Goal: Register for event/course

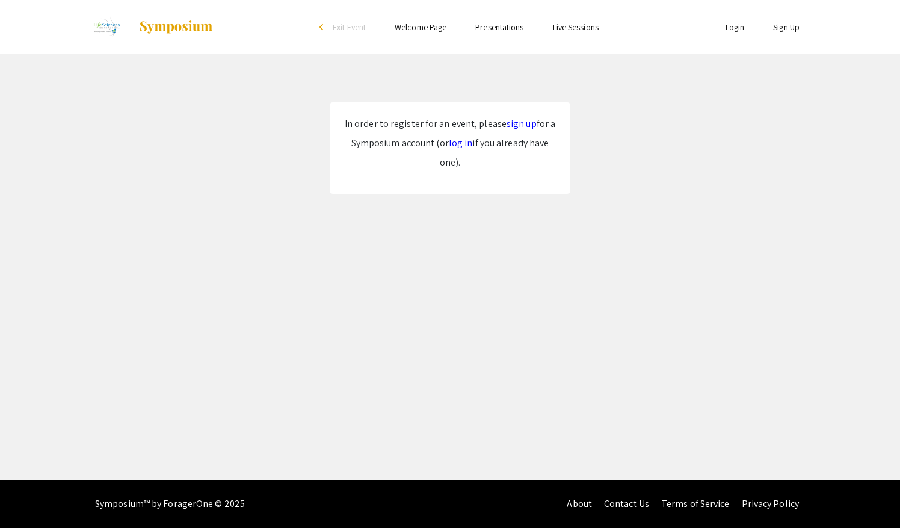
click at [525, 124] on link "sign up" at bounding box center [522, 123] width 30 height 13
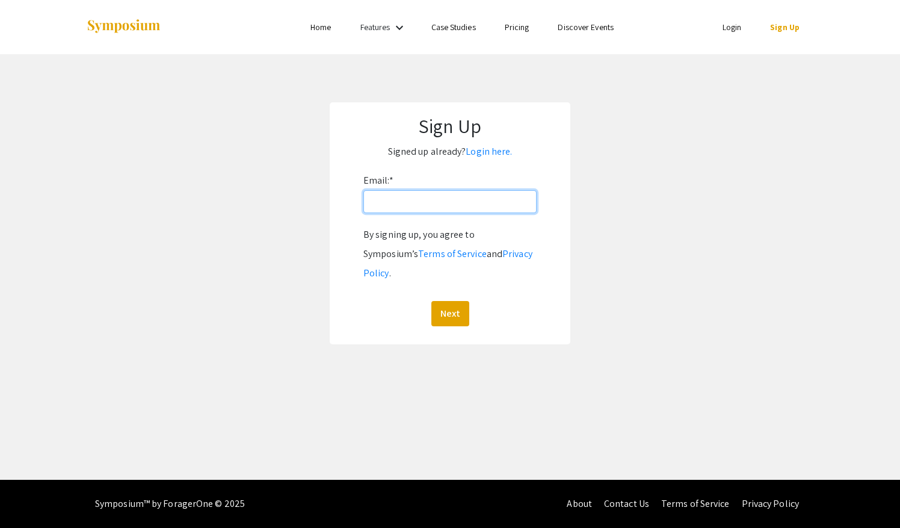
click at [426, 192] on input "Email: *" at bounding box center [449, 201] width 173 height 23
drag, startPoint x: 436, startPoint y: 208, endPoint x: 301, endPoint y: 184, distance: 136.8
click at [301, 184] on app-signup "Sign Up Signed up already? Login here. Email: * [EMAIL_ADDRESS][DOMAIN_NAME] By…" at bounding box center [450, 223] width 900 height 242
type input "[EMAIL_ADDRESS][DOMAIN_NAME]"
click at [575, 179] on app-signup "Sign Up Signed up already? Login here. Email: * abdes10@mail.broward.edu By sig…" at bounding box center [450, 223] width 900 height 242
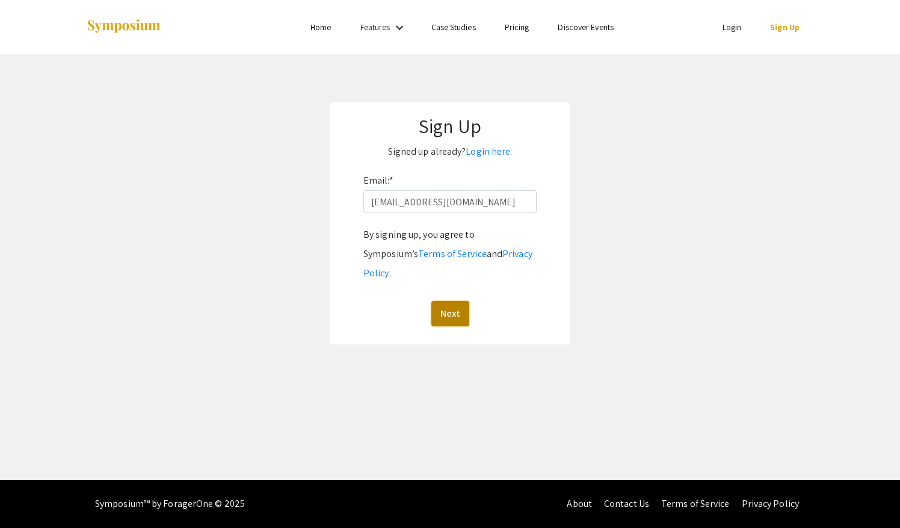
click at [450, 301] on button "Next" at bounding box center [450, 313] width 38 height 25
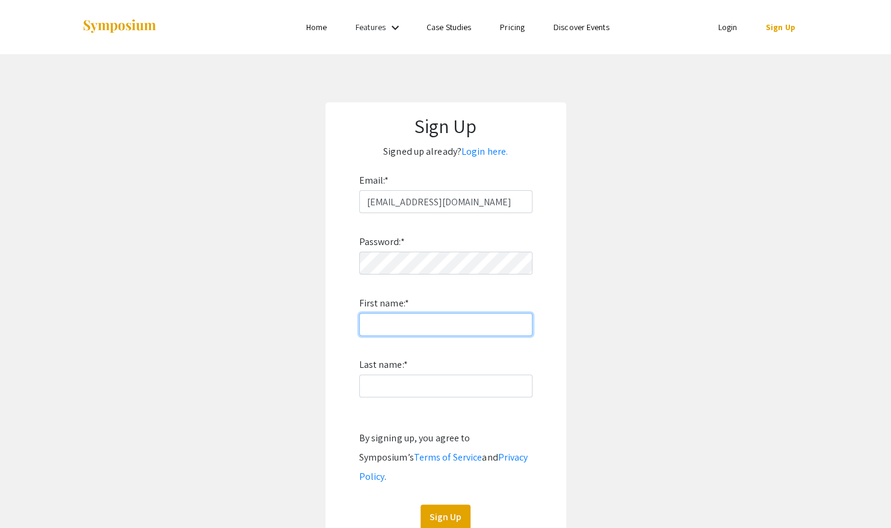
click at [440, 324] on input "First name: *" at bounding box center [445, 324] width 173 height 23
type input "i"
click at [410, 314] on input "i" at bounding box center [445, 324] width 173 height 23
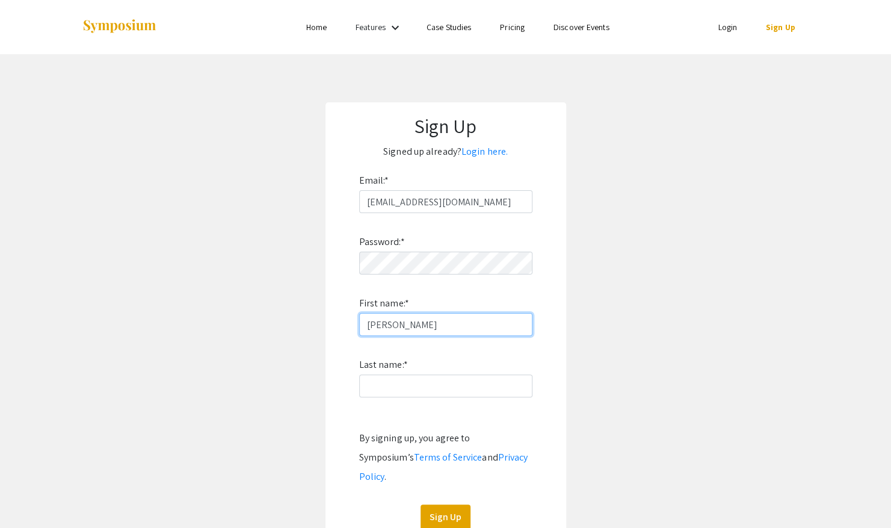
type input "[PERSON_NAME]"
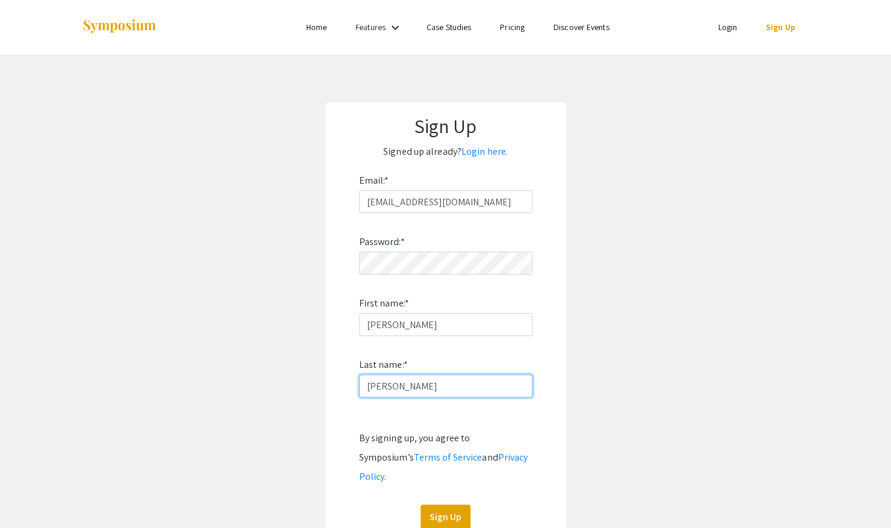
type input "[PERSON_NAME]"
click at [650, 243] on app-signup "Sign Up Signed up already? Login here. Email: * abdes10@mail.broward.edu Passwo…" at bounding box center [445, 324] width 891 height 445
click at [594, 304] on app-signup "Sign Up Signed up already? Login here. Email: * abdes10@mail.broward.edu Passwo…" at bounding box center [445, 324] width 891 height 445
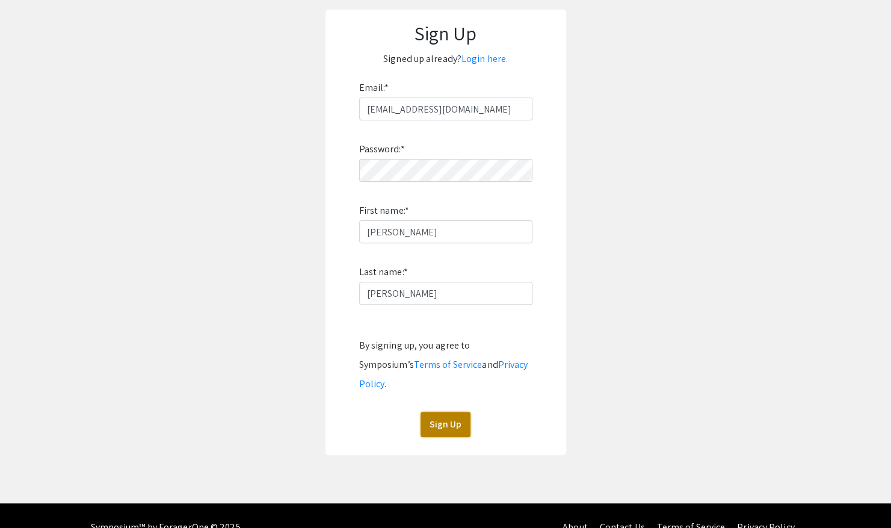
click at [429, 415] on button "Sign Up" at bounding box center [446, 424] width 50 height 25
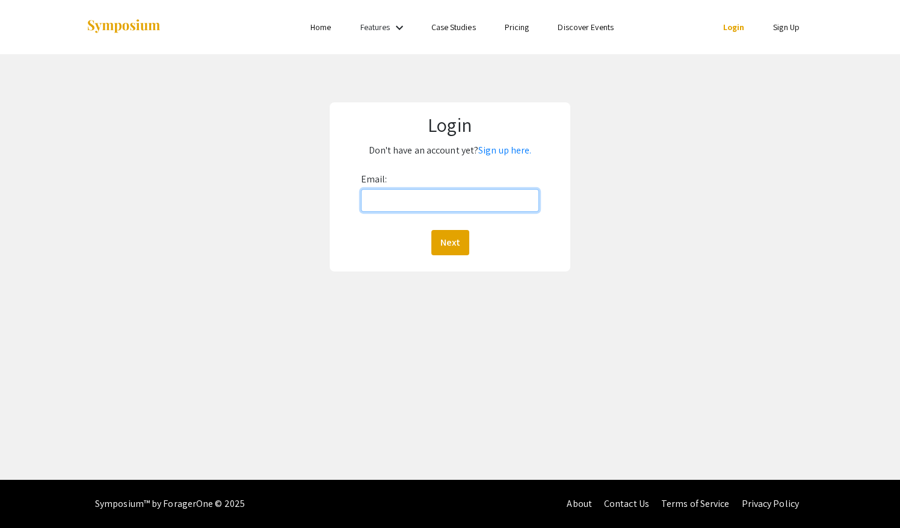
click at [395, 203] on input "Email:" at bounding box center [450, 200] width 178 height 23
type input "[EMAIL_ADDRESS][DOMAIN_NAME]"
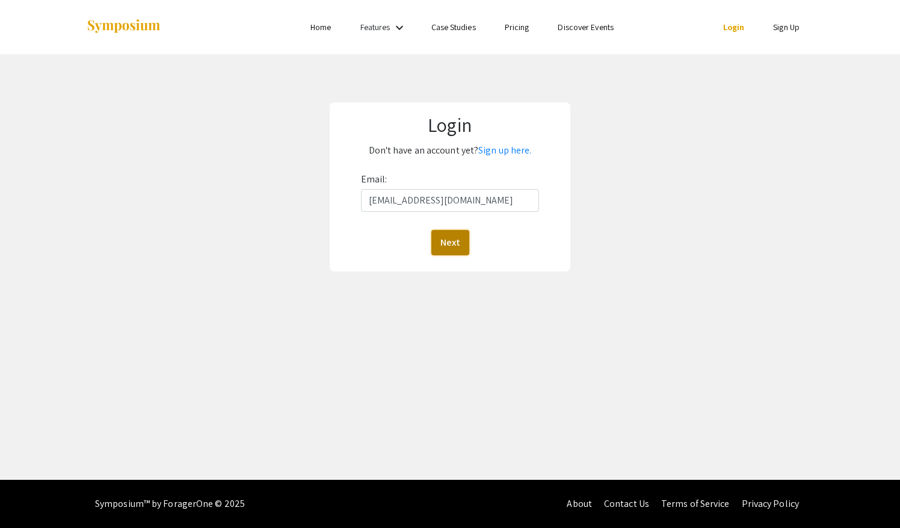
click at [450, 242] on button "Next" at bounding box center [450, 242] width 38 height 25
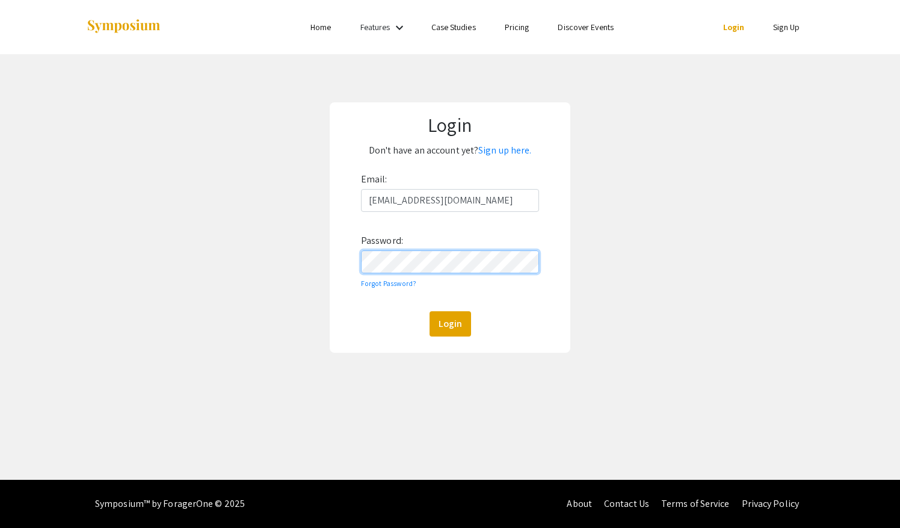
click at [430, 311] on button "Login" at bounding box center [451, 323] width 42 height 25
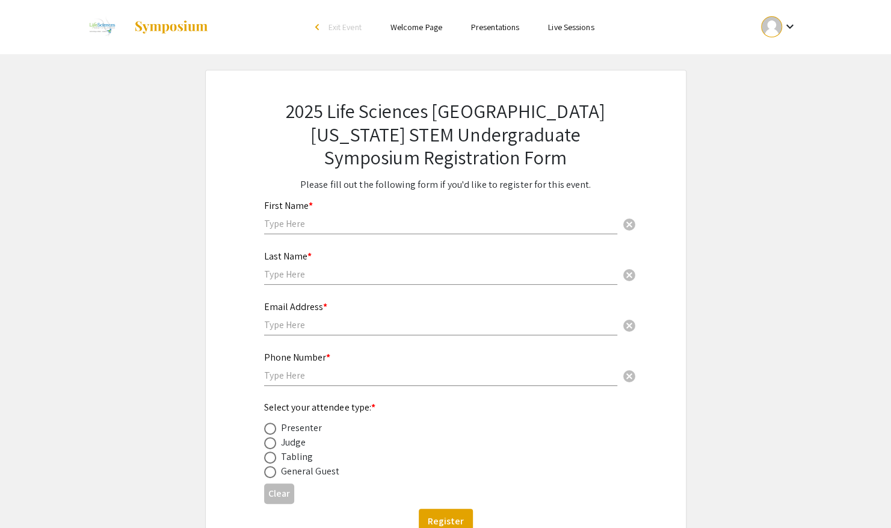
click at [333, 224] on input "text" at bounding box center [440, 223] width 353 height 13
type input "[PERSON_NAME]"
click at [297, 283] on div "Last Name * cancel" at bounding box center [440, 262] width 353 height 46
type input "S"
type input "[PERSON_NAME]"
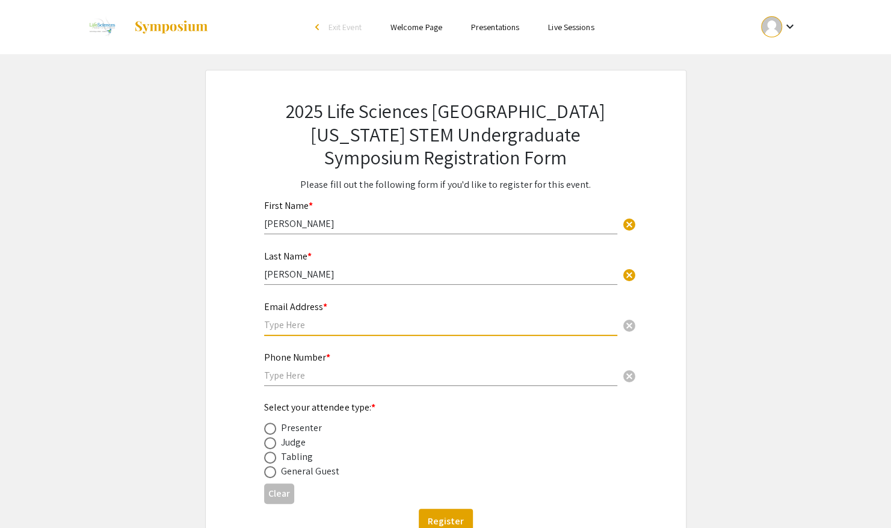
click at [309, 331] on input "text" at bounding box center [440, 324] width 353 height 13
type input "s"
type input "[EMAIL_ADDRESS][DOMAIN_NAME]"
click at [329, 371] on input "text" at bounding box center [440, 375] width 353 height 13
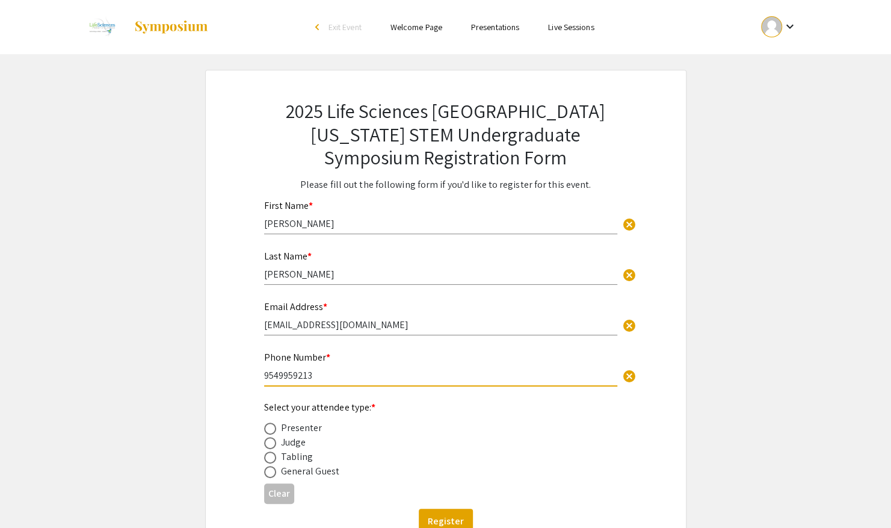
type input "9549959213"
click at [276, 460] on label at bounding box center [272, 457] width 17 height 12
click at [276, 460] on input "radio" at bounding box center [270, 457] width 12 height 12
radio input "true"
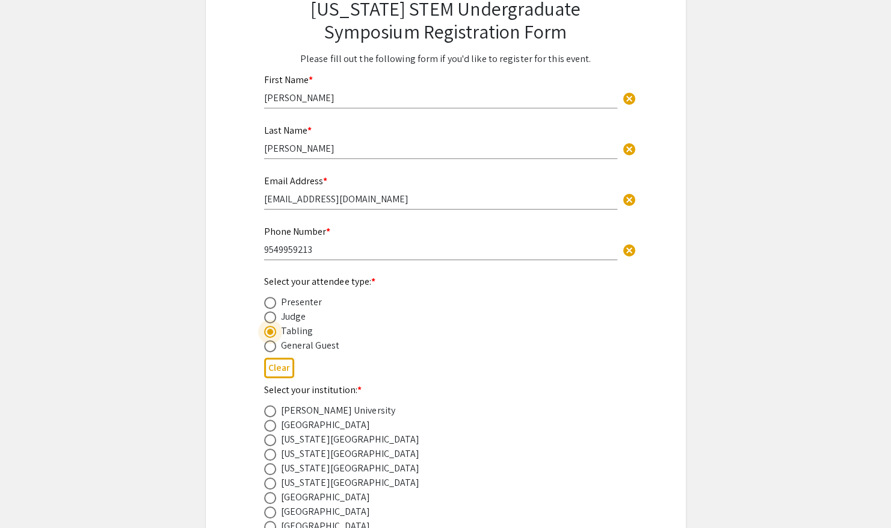
scroll to position [126, 0]
click at [273, 428] on span at bounding box center [270, 425] width 12 height 12
click at [273, 428] on input "radio" at bounding box center [270, 425] width 12 height 12
radio input "true"
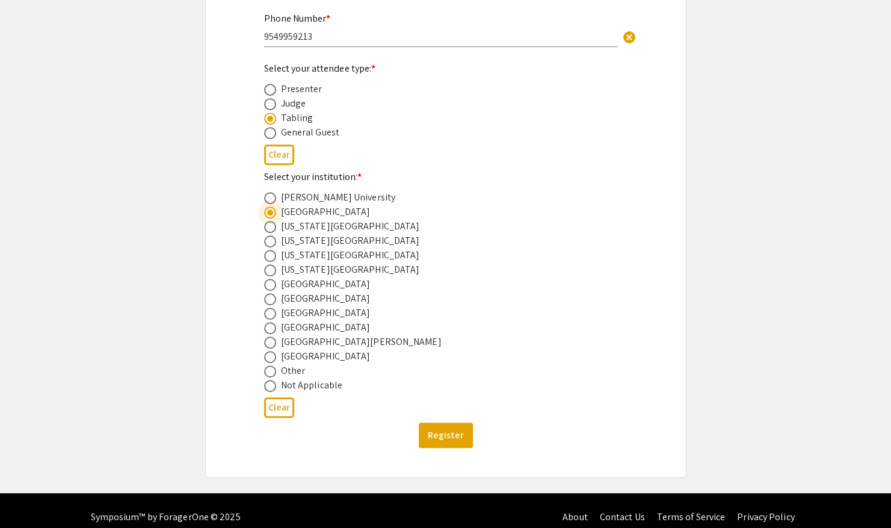
scroll to position [351, 0]
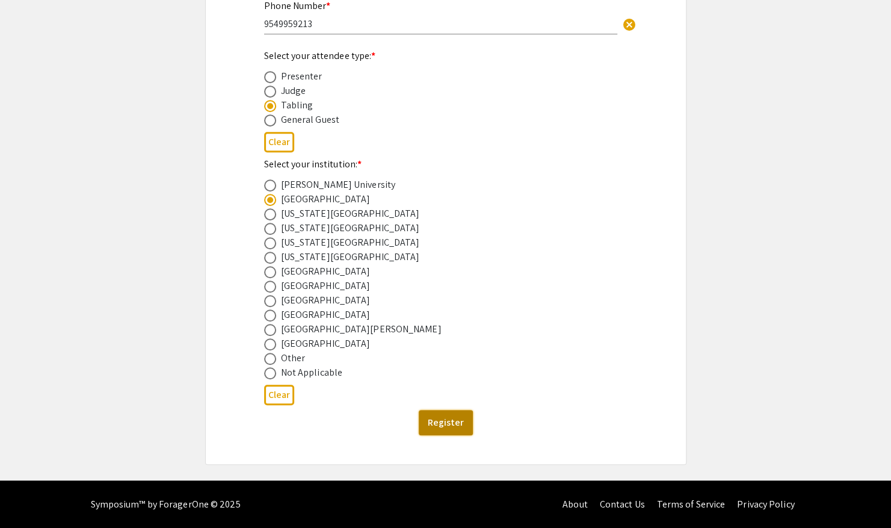
click at [454, 422] on button "Register" at bounding box center [446, 422] width 54 height 25
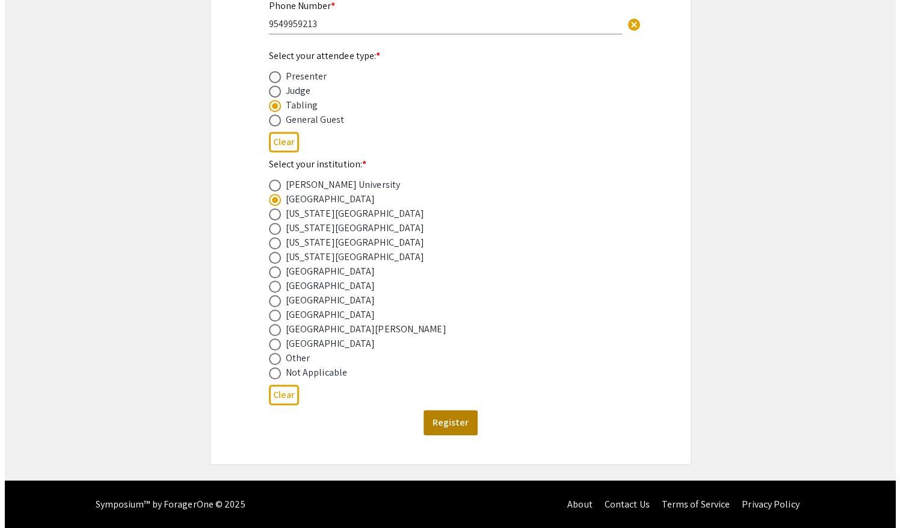
scroll to position [0, 0]
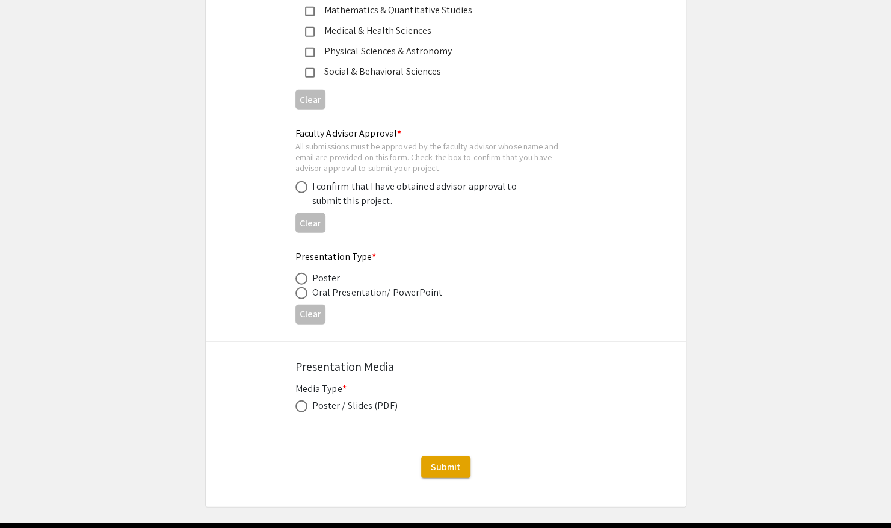
scroll to position [1740, 0]
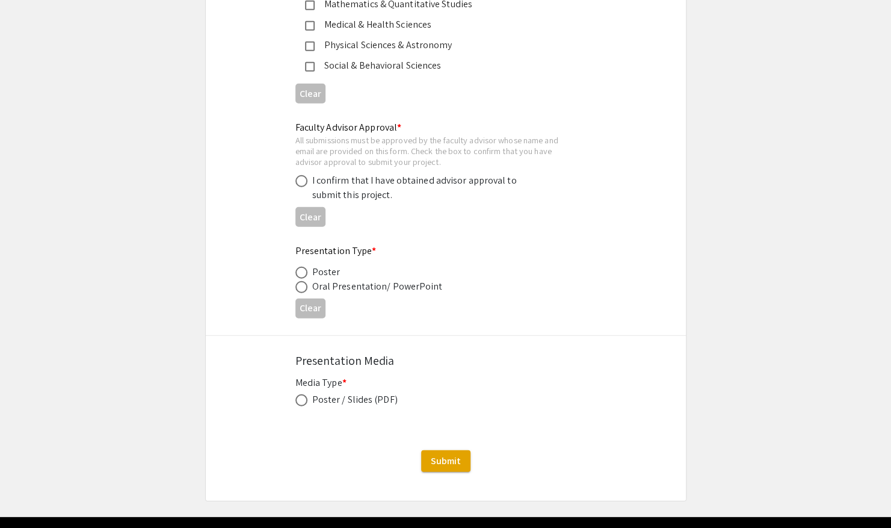
click at [300, 402] on span at bounding box center [301, 400] width 12 height 12
click at [300, 402] on input "radio" at bounding box center [301, 400] width 12 height 12
radio input "true"
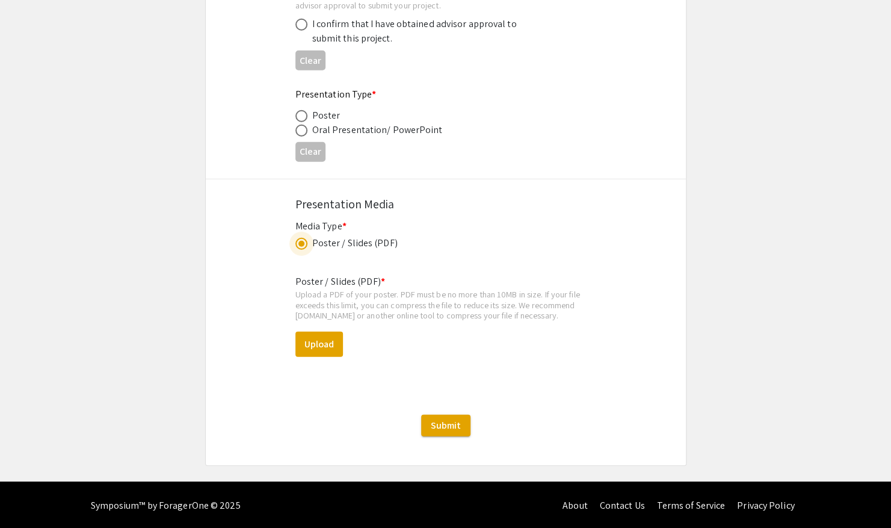
scroll to position [1898, 0]
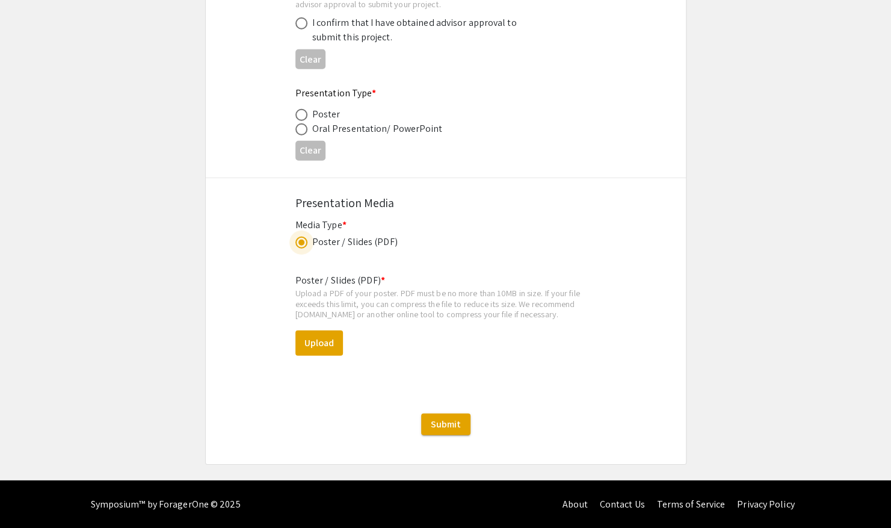
click at [314, 113] on div "Poster" at bounding box center [326, 114] width 28 height 14
click at [303, 117] on span at bounding box center [301, 115] width 12 height 12
click at [303, 117] on input "radio" at bounding box center [301, 115] width 12 height 12
radio input "true"
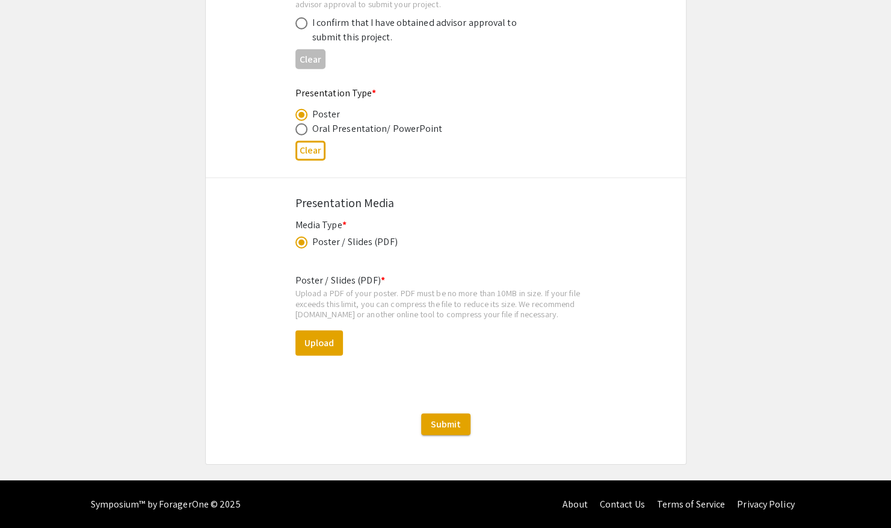
click at [304, 244] on span at bounding box center [301, 242] width 12 height 12
click at [304, 244] on input "radio" at bounding box center [301, 242] width 12 height 12
click at [296, 241] on span at bounding box center [301, 242] width 12 height 12
click at [296, 241] on input "radio" at bounding box center [301, 242] width 12 height 12
click at [297, 242] on span at bounding box center [301, 242] width 12 height 12
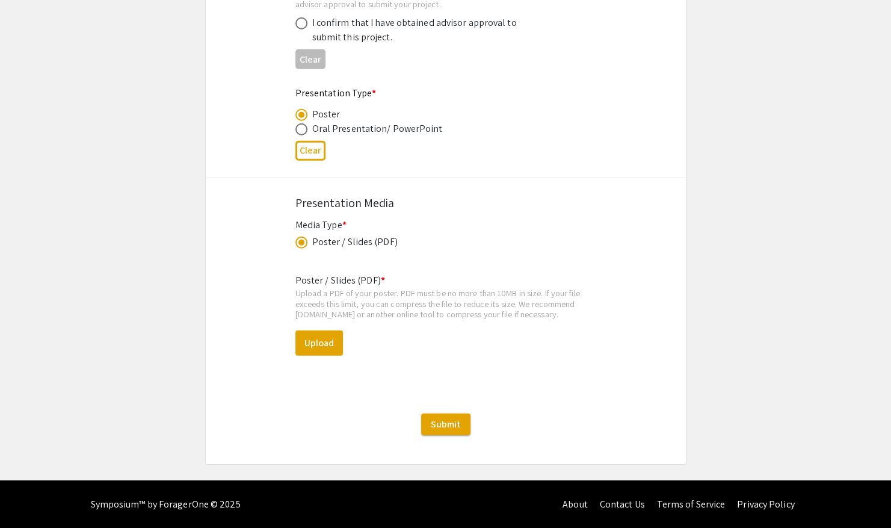
click at [297, 242] on input "radio" at bounding box center [301, 242] width 12 height 12
click at [297, 242] on span at bounding box center [301, 242] width 12 height 12
click at [297, 242] on input "radio" at bounding box center [301, 242] width 12 height 12
click at [297, 242] on span at bounding box center [301, 242] width 12 height 12
click at [297, 242] on input "radio" at bounding box center [301, 242] width 12 height 12
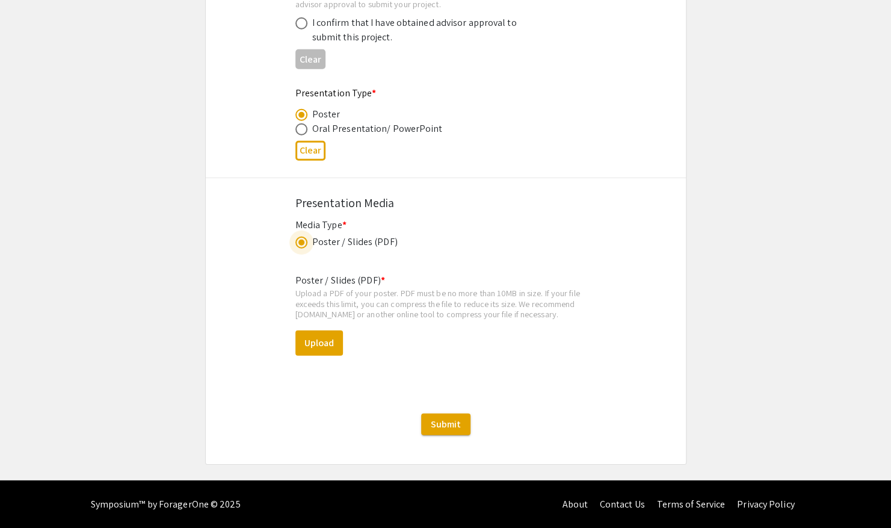
click at [398, 313] on div "Upload a PDF of your poster. PDF must be no more than 10MB in size. If your fil…" at bounding box center [445, 304] width 301 height 32
click at [11, 526] on div "Symposium™ by ForagerOne © 2025 About Contact Us Terms of Service Privacy Policy" at bounding box center [445, 504] width 891 height 48
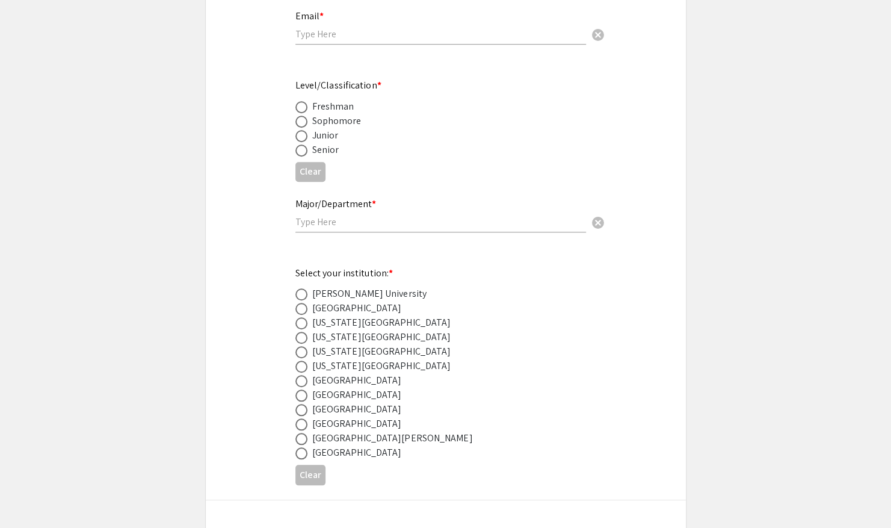
scroll to position [416, 0]
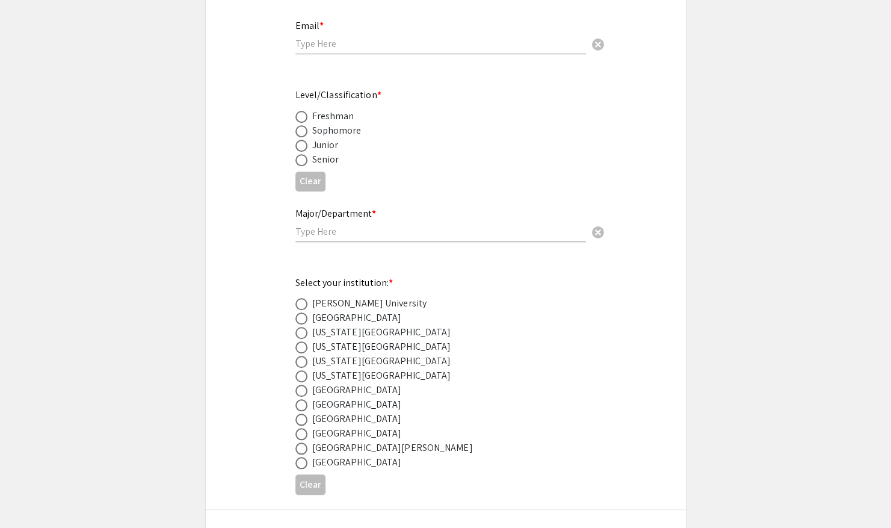
click at [303, 318] on span at bounding box center [301, 318] width 12 height 12
click at [303, 318] on input "radio" at bounding box center [301, 318] width 12 height 12
radio input "true"
click at [322, 235] on input "text" at bounding box center [440, 231] width 291 height 13
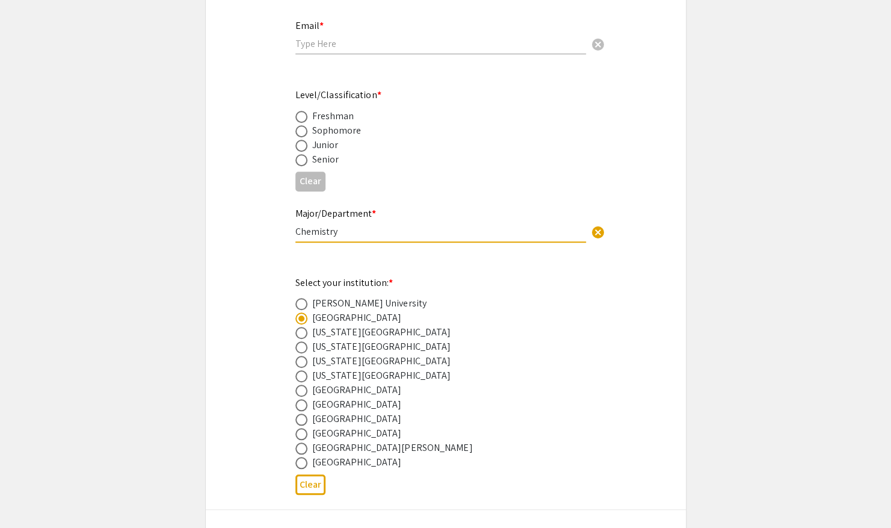
type input "Chemistry"
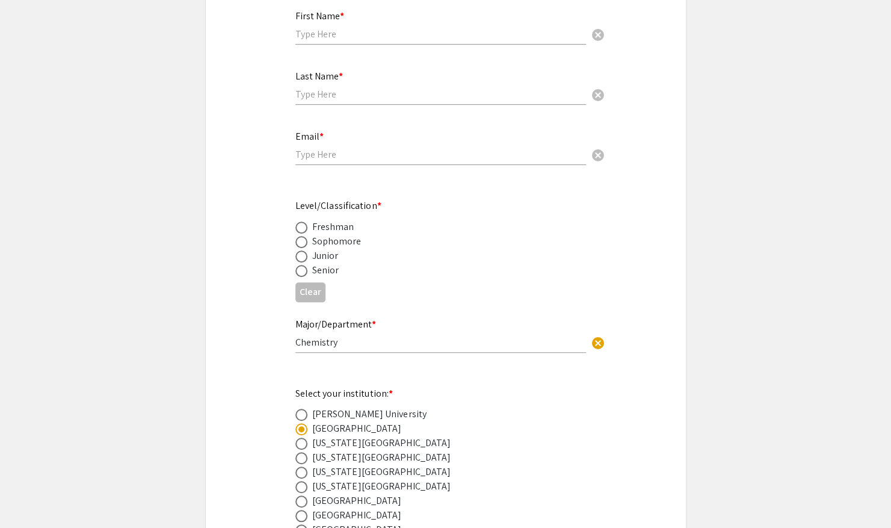
scroll to position [268, 0]
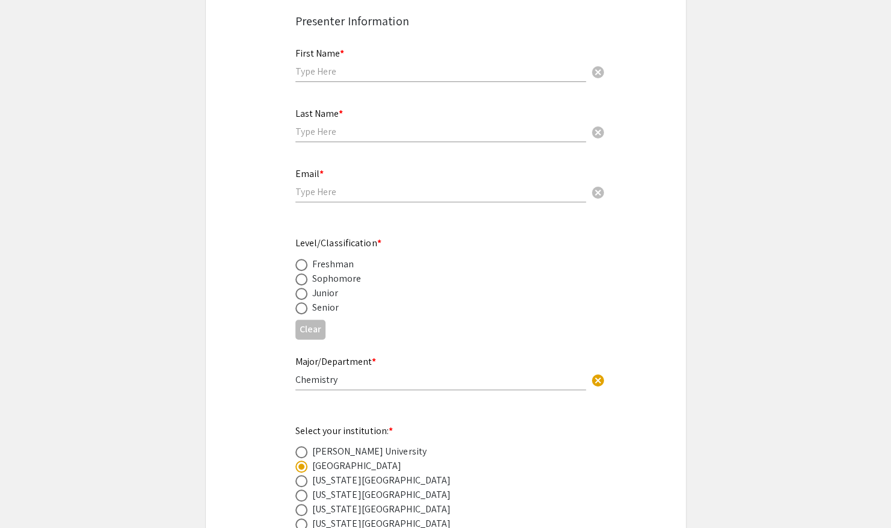
click at [297, 282] on span at bounding box center [301, 279] width 12 height 12
click at [297, 282] on input "radio" at bounding box center [301, 279] width 12 height 12
radio input "true"
click at [343, 194] on input "email" at bounding box center [440, 191] width 291 height 13
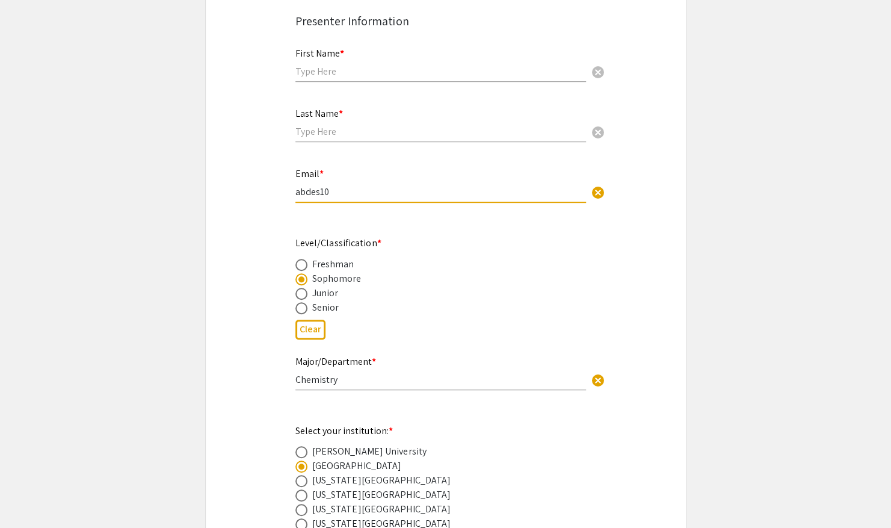
type input "[EMAIL_ADDRESS][DOMAIN_NAME]"
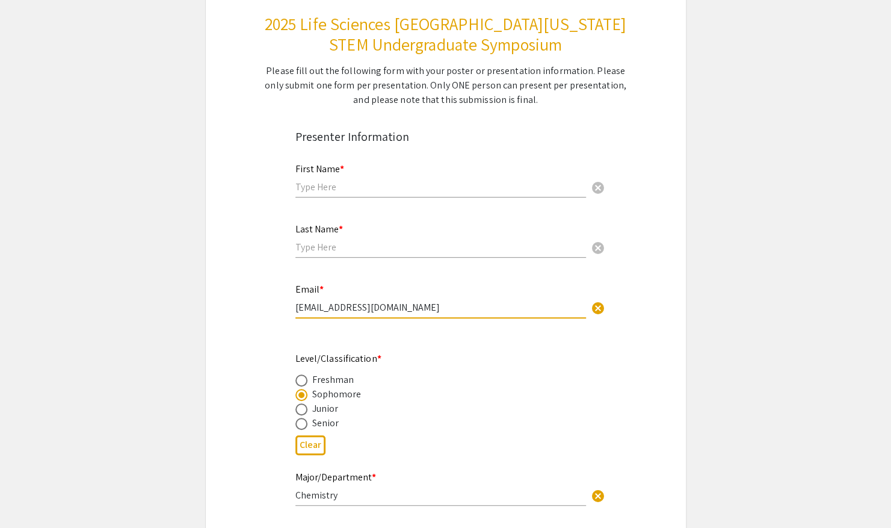
click at [457, 190] on input "text" at bounding box center [440, 187] width 291 height 13
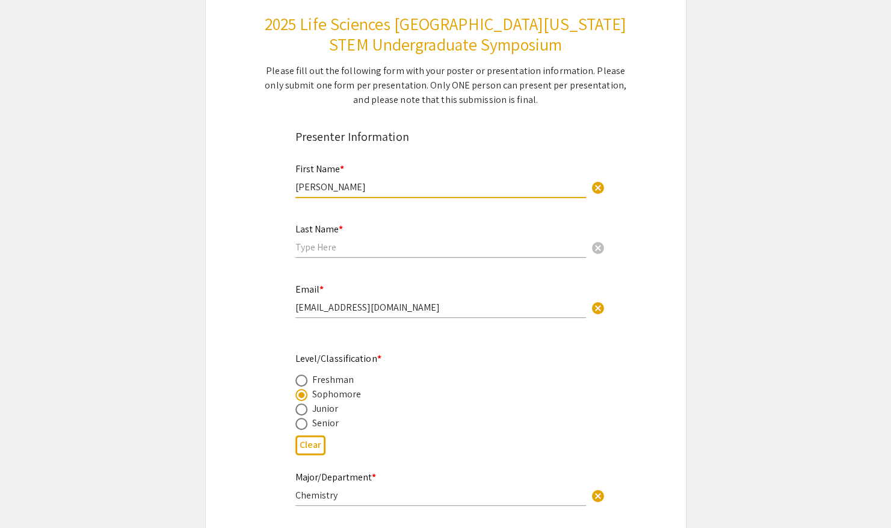
type input "[PERSON_NAME]"
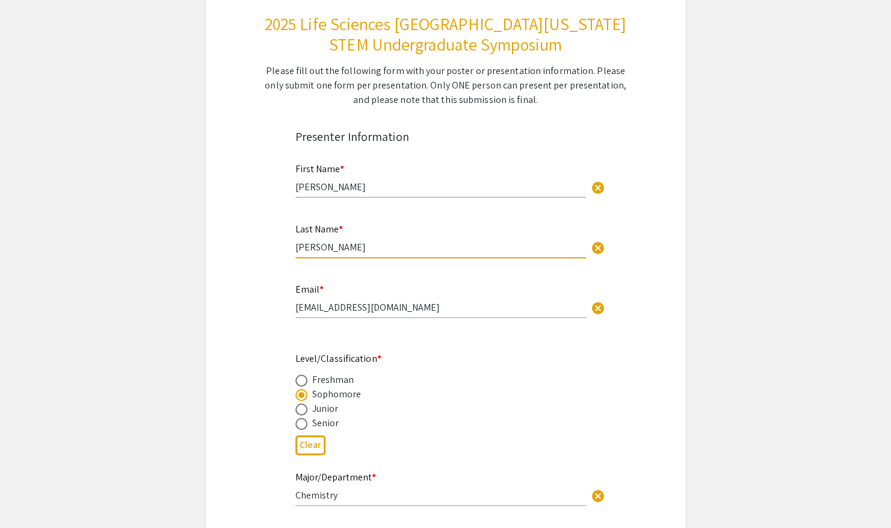
type input "[PERSON_NAME]"
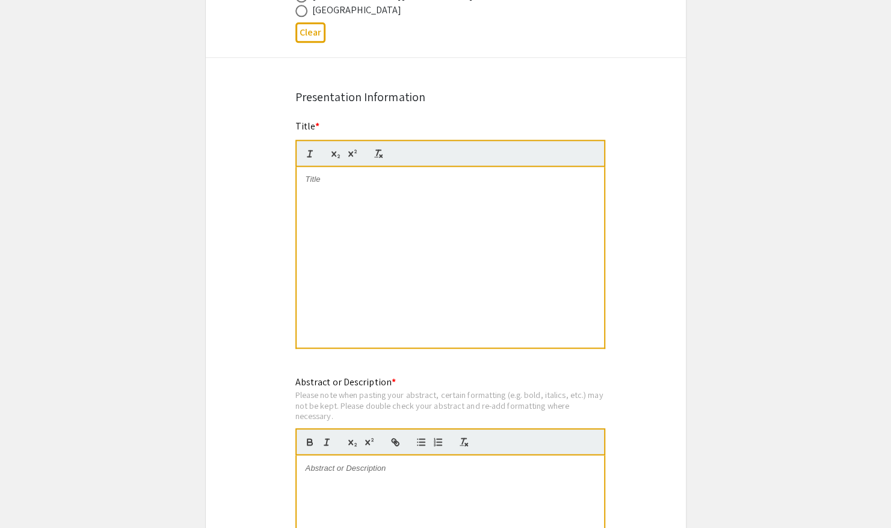
scroll to position [876, 0]
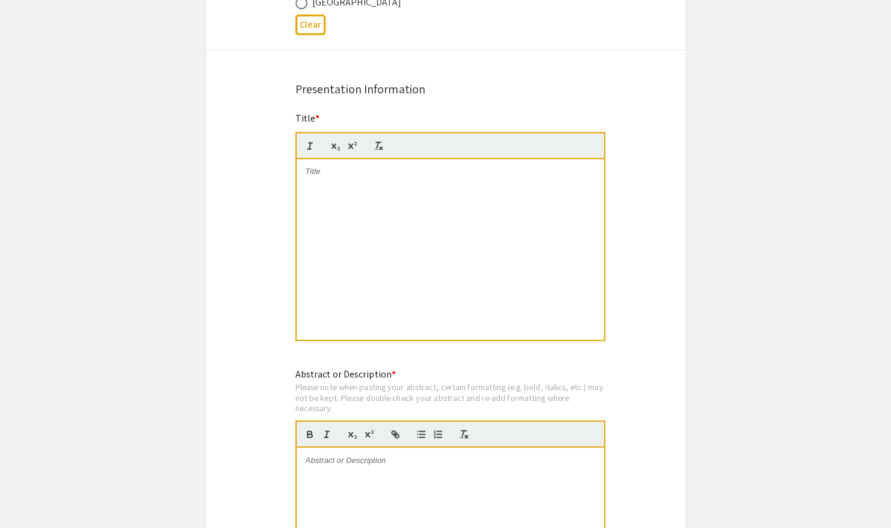
click at [446, 262] on div at bounding box center [450, 249] width 307 height 181
click at [667, 162] on div "Symposium Presentation Submission 2025 Life Sciences [GEOGRAPHIC_DATA][US_STATE…" at bounding box center [445, 340] width 481 height 2292
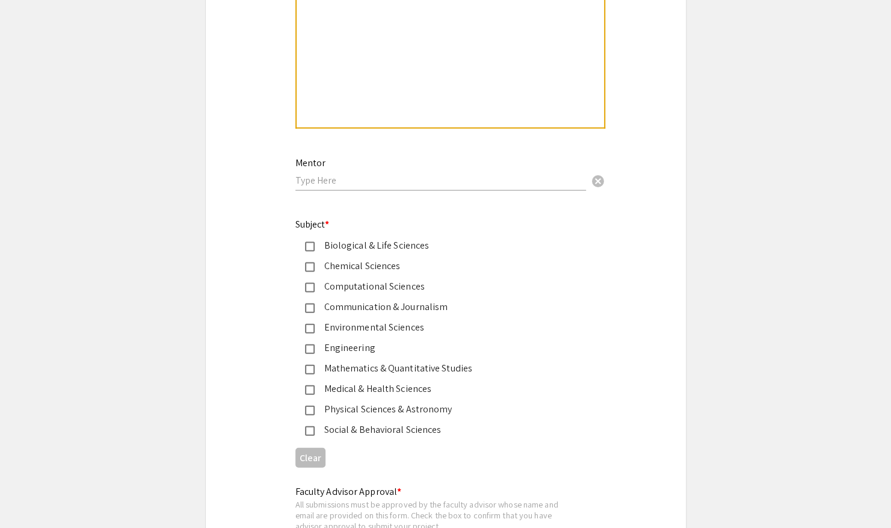
scroll to position [1442, 0]
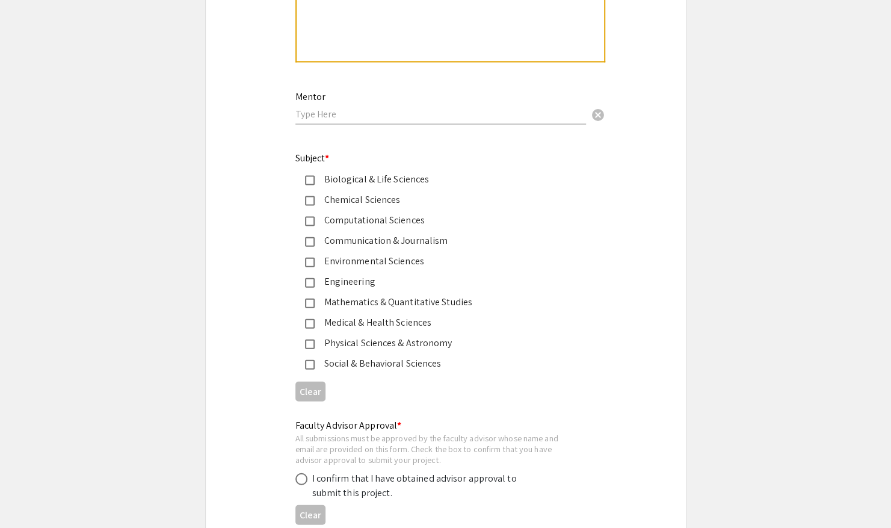
click at [501, 108] on div "Mentor cancel" at bounding box center [440, 102] width 291 height 46
type input "Dr. [PERSON_NAME]"
click at [428, 131] on div "Mentor Dr. [PERSON_NAME] cancel" at bounding box center [440, 108] width 291 height 58
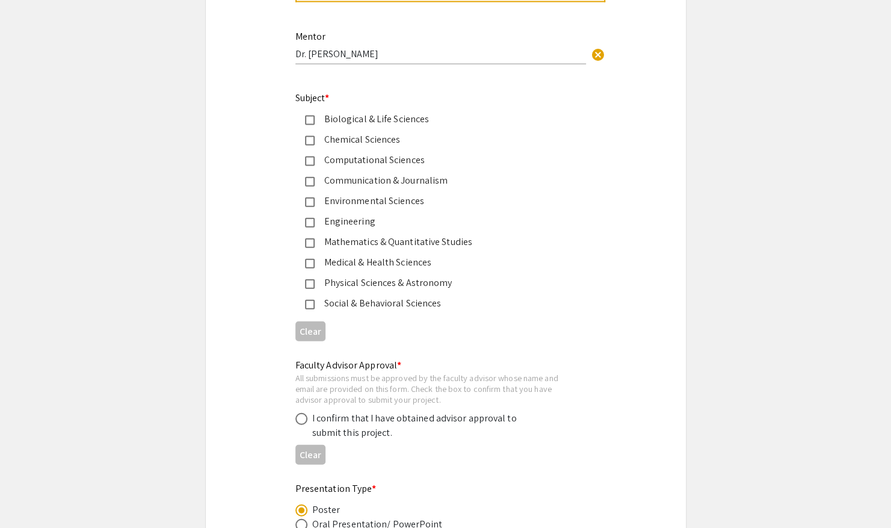
scroll to position [1516, 0]
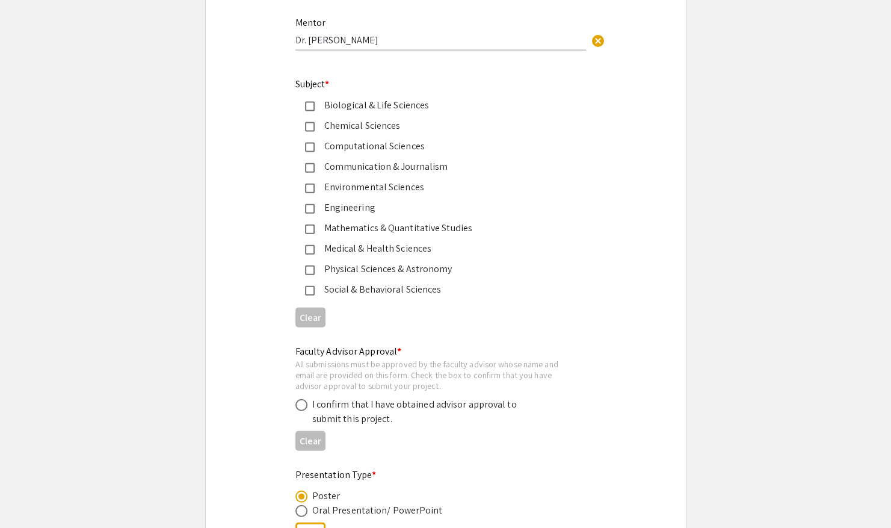
click at [372, 125] on div "Chemical Sciences" at bounding box center [441, 126] width 253 height 14
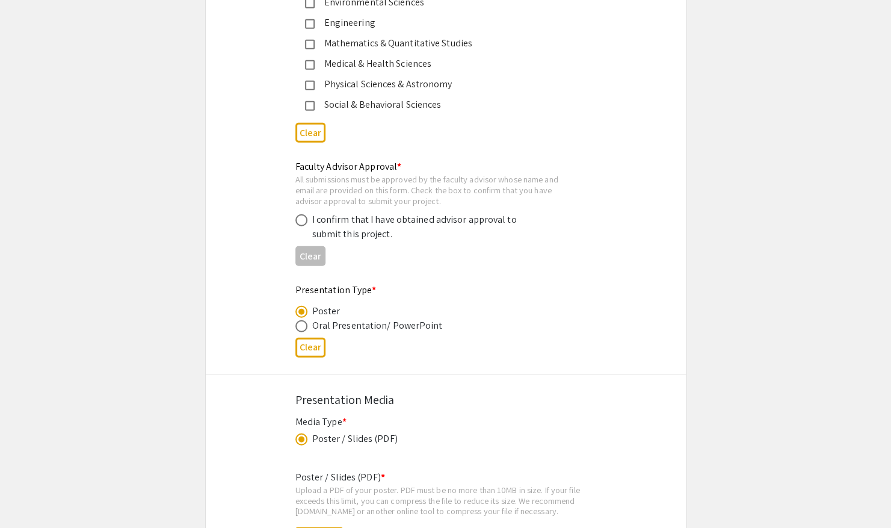
scroll to position [1712, 0]
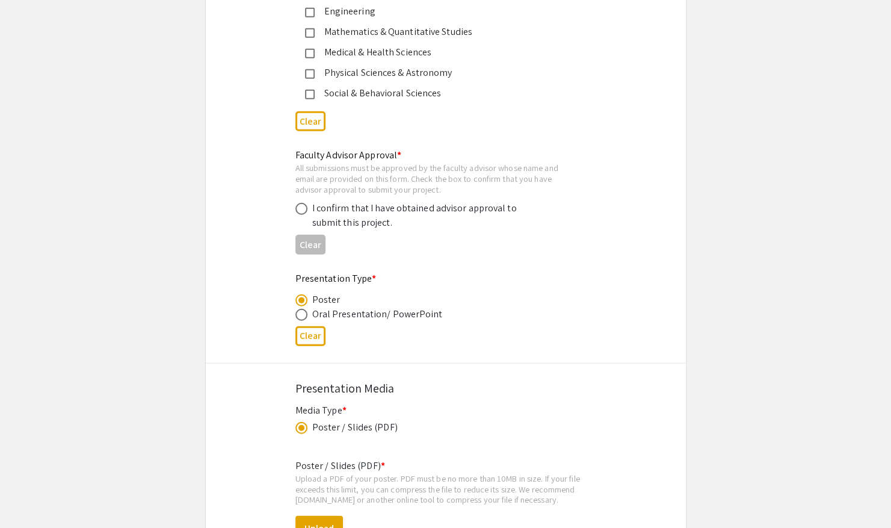
click at [354, 223] on div "I confirm that I have obtained advisor approval to submit this project." at bounding box center [417, 215] width 211 height 29
click at [300, 212] on span at bounding box center [301, 209] width 12 height 12
click at [300, 212] on input "radio" at bounding box center [301, 209] width 12 height 12
radio input "true"
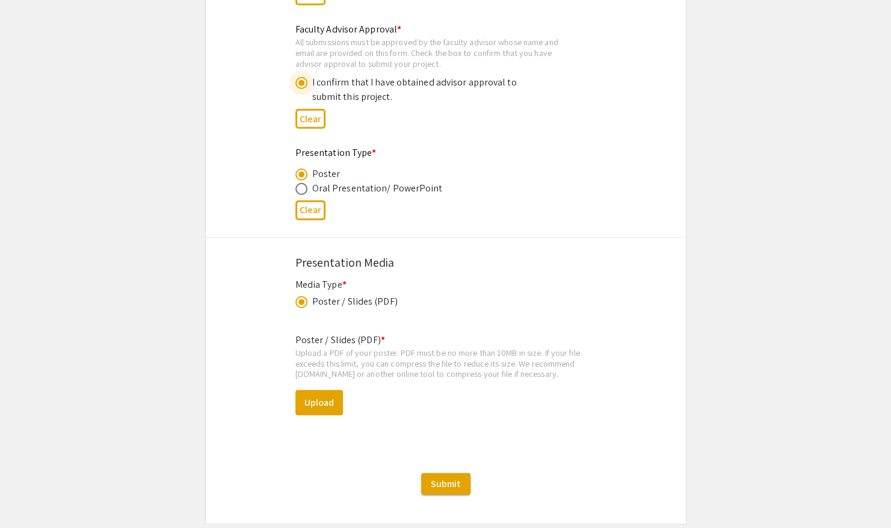
scroll to position [1850, 0]
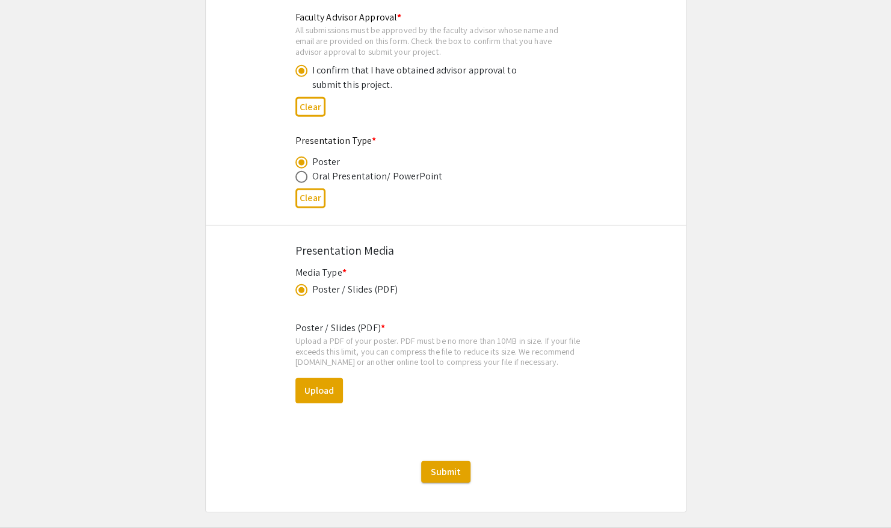
click at [380, 329] on mat-label "Poster / Slides (PDF) *" at bounding box center [340, 327] width 90 height 13
drag, startPoint x: 380, startPoint y: 329, endPoint x: 425, endPoint y: 347, distance: 48.6
click at [425, 347] on div "Upload a PDF of your poster. PDF must be no more than 10MB in size. If your fil…" at bounding box center [445, 351] width 301 height 32
click at [458, 475] on span "Submit" at bounding box center [446, 471] width 30 height 13
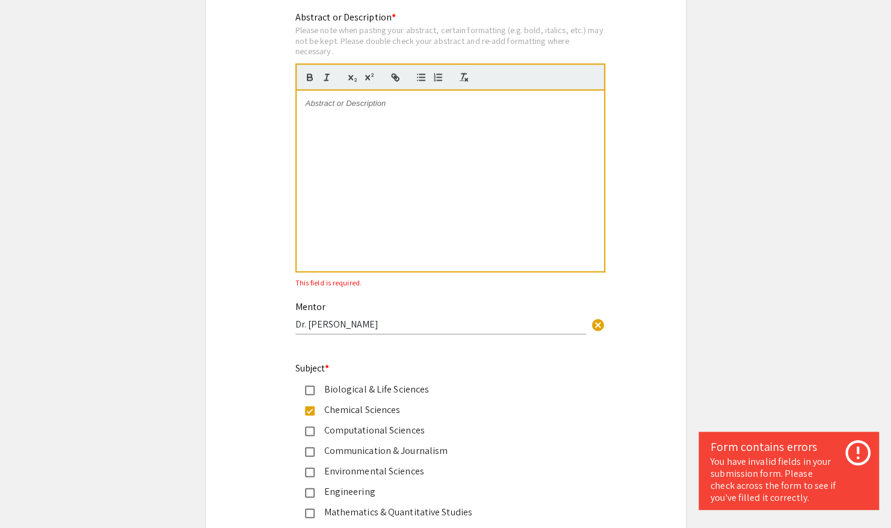
scroll to position [1237, 0]
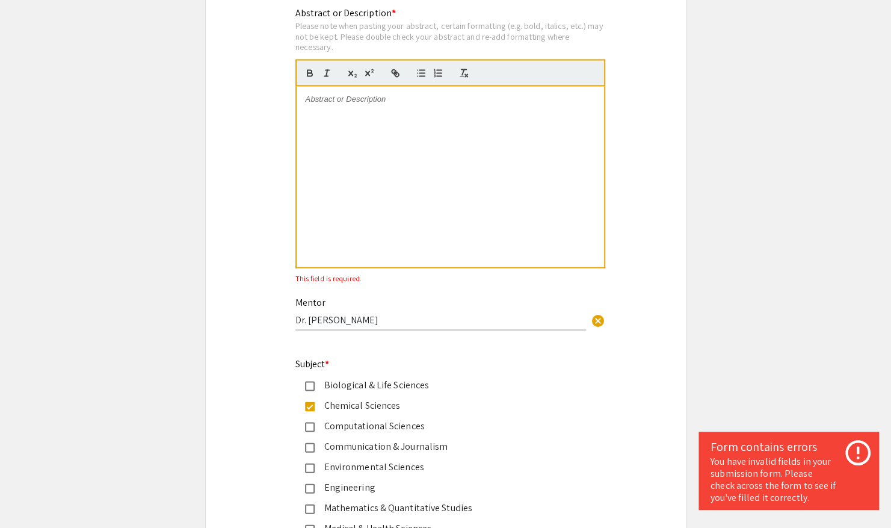
click at [509, 159] on div at bounding box center [450, 176] width 307 height 181
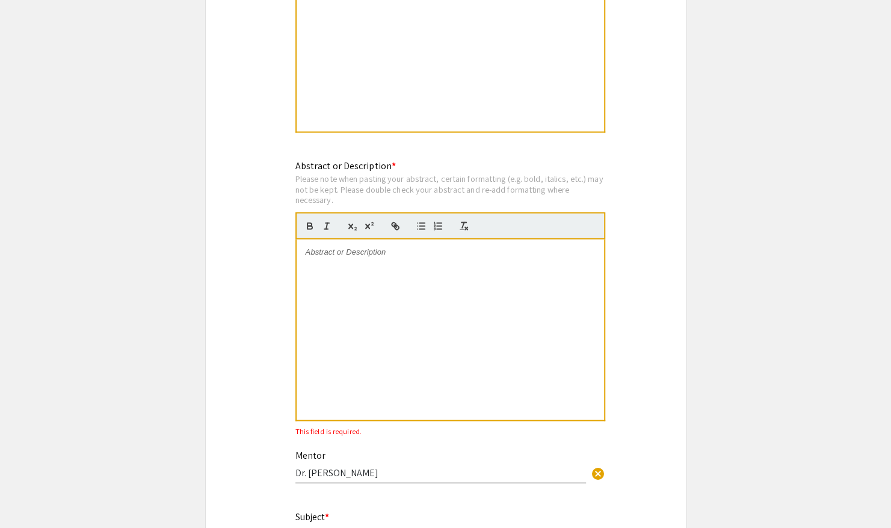
scroll to position [1059, 0]
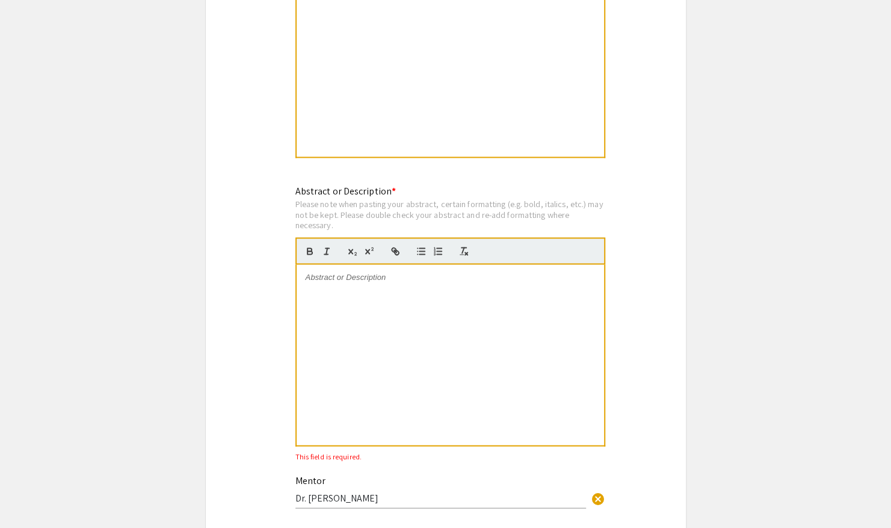
click at [348, 279] on p at bounding box center [450, 276] width 289 height 11
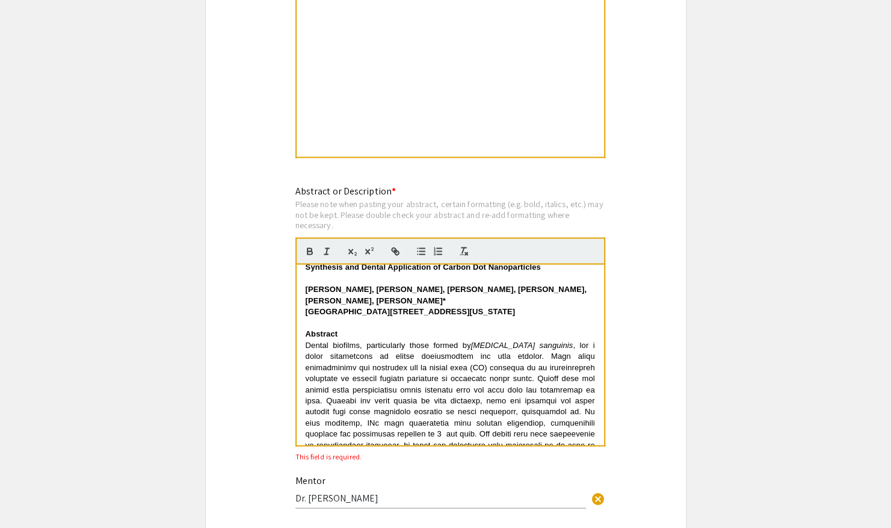
scroll to position [0, 0]
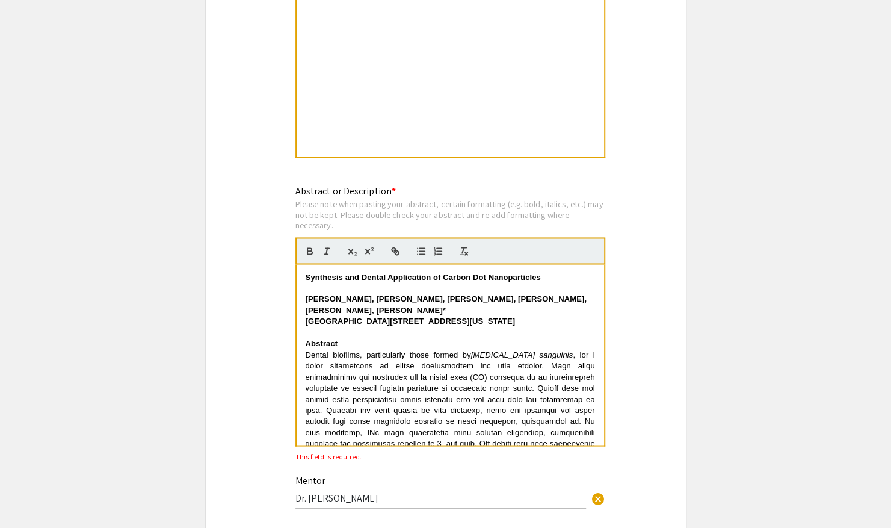
click at [639, 325] on div "Symposium Presentation Submission 2025 Life Sciences [GEOGRAPHIC_DATA][US_STATE…" at bounding box center [445, 157] width 481 height 2292
click at [767, 312] on app-submissions "Symposium Presentation Submission 2025 Life Sciences [GEOGRAPHIC_DATA][US_STATE…" at bounding box center [445, 157] width 891 height 2292
